Goal: Task Accomplishment & Management: Use online tool/utility

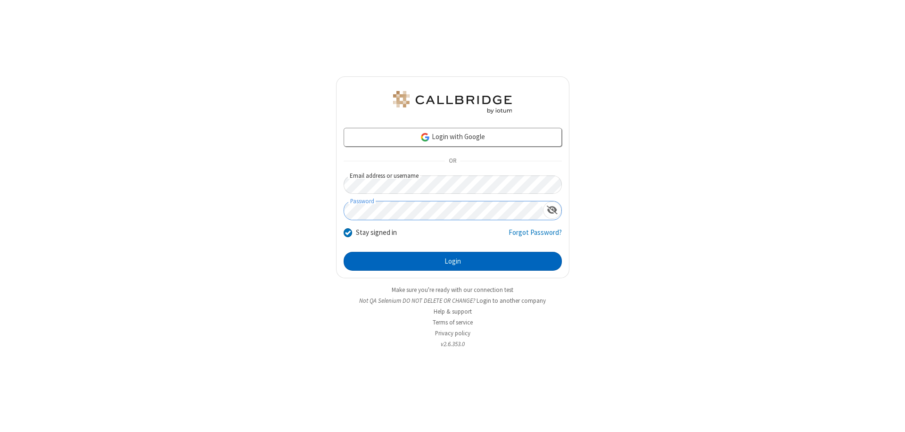
click at [452, 261] on button "Login" at bounding box center [453, 261] width 218 height 19
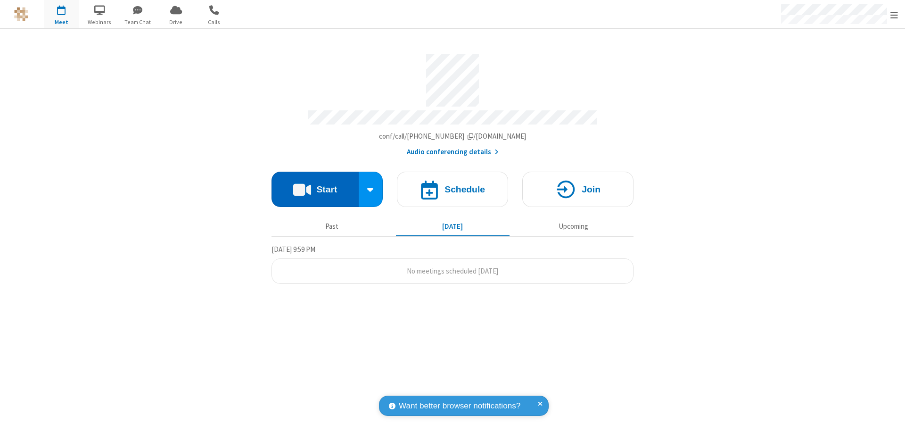
click at [315, 185] on button "Start" at bounding box center [314, 189] width 87 height 35
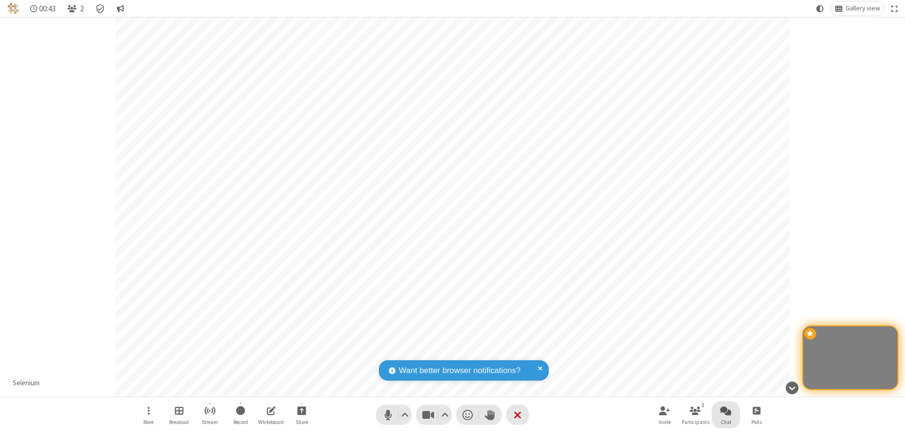
click at [726, 410] on span "Open chat" at bounding box center [725, 410] width 11 height 12
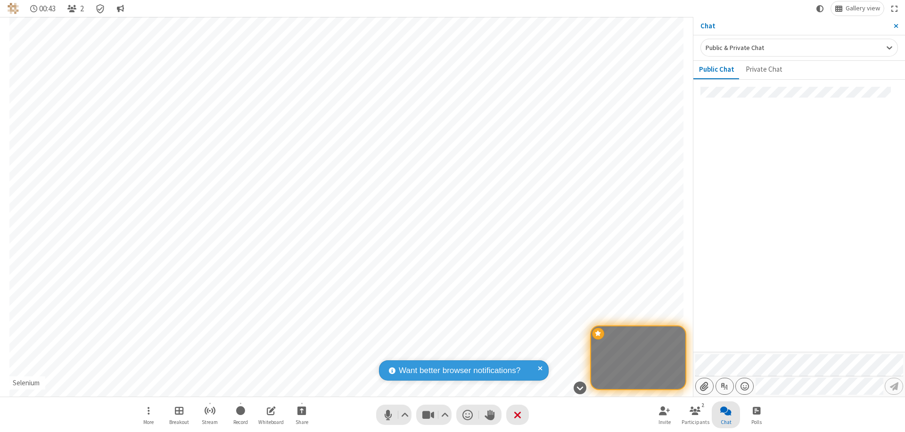
type input "C:\fakepath\doc_test.docx"
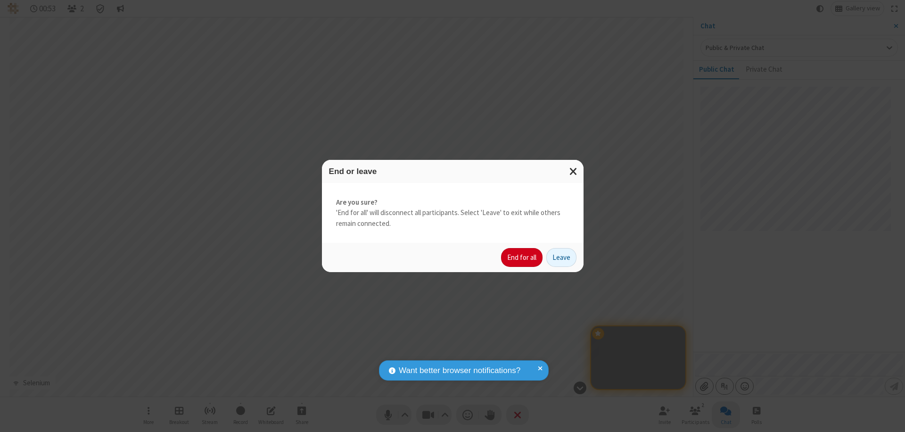
click at [522, 257] on button "End for all" at bounding box center [521, 257] width 41 height 19
